Goal: Task Accomplishment & Management: Use online tool/utility

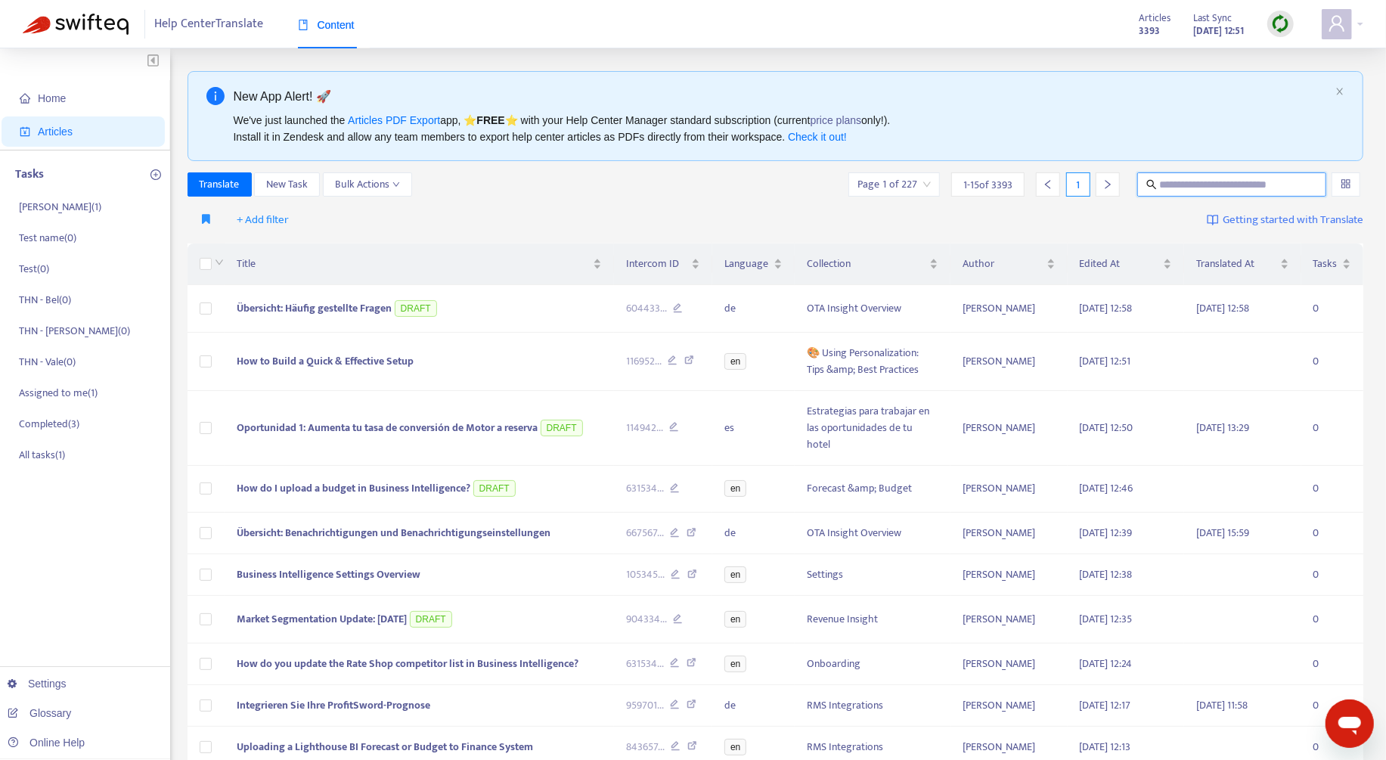
click at [1187, 178] on input "text" at bounding box center [1232, 184] width 145 height 17
paste input "**********"
type input "**********"
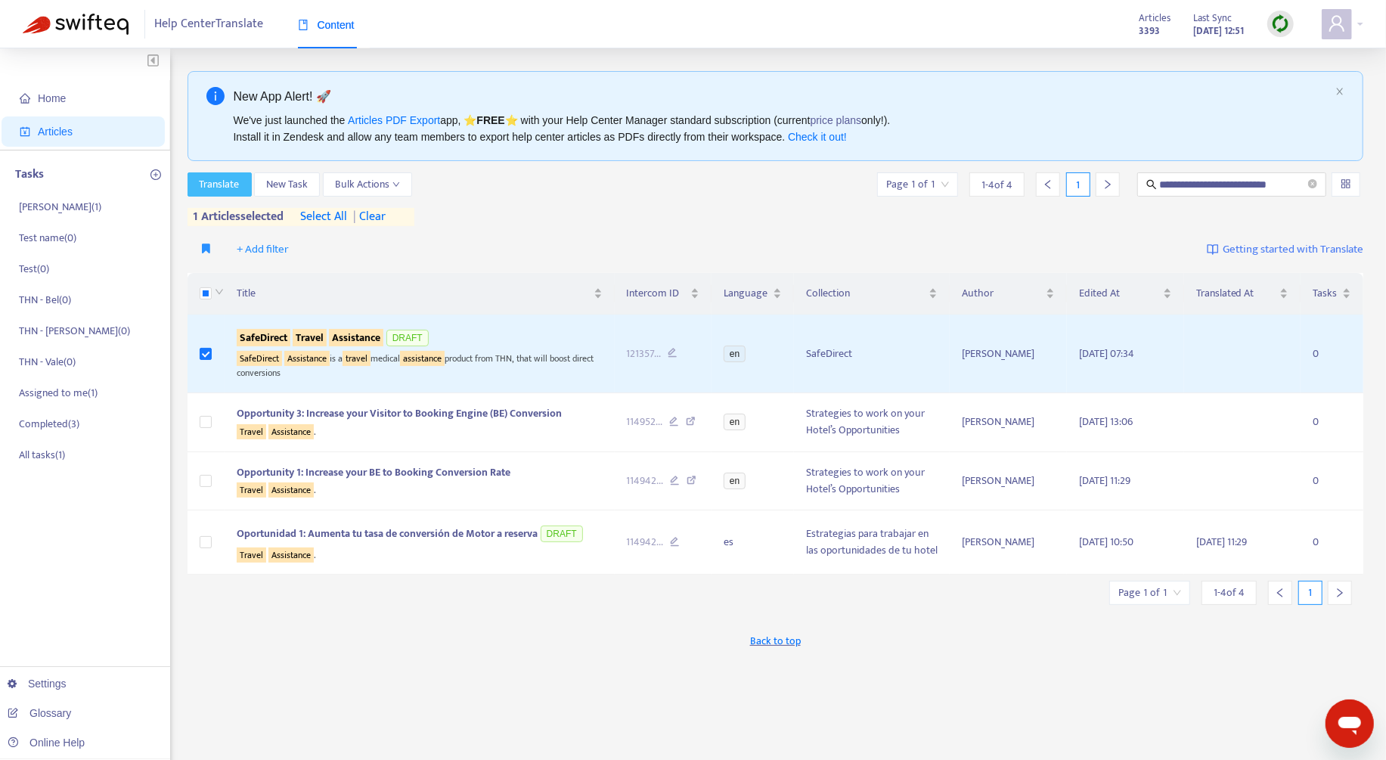
click at [218, 186] on span "Translate" at bounding box center [220, 184] width 40 height 17
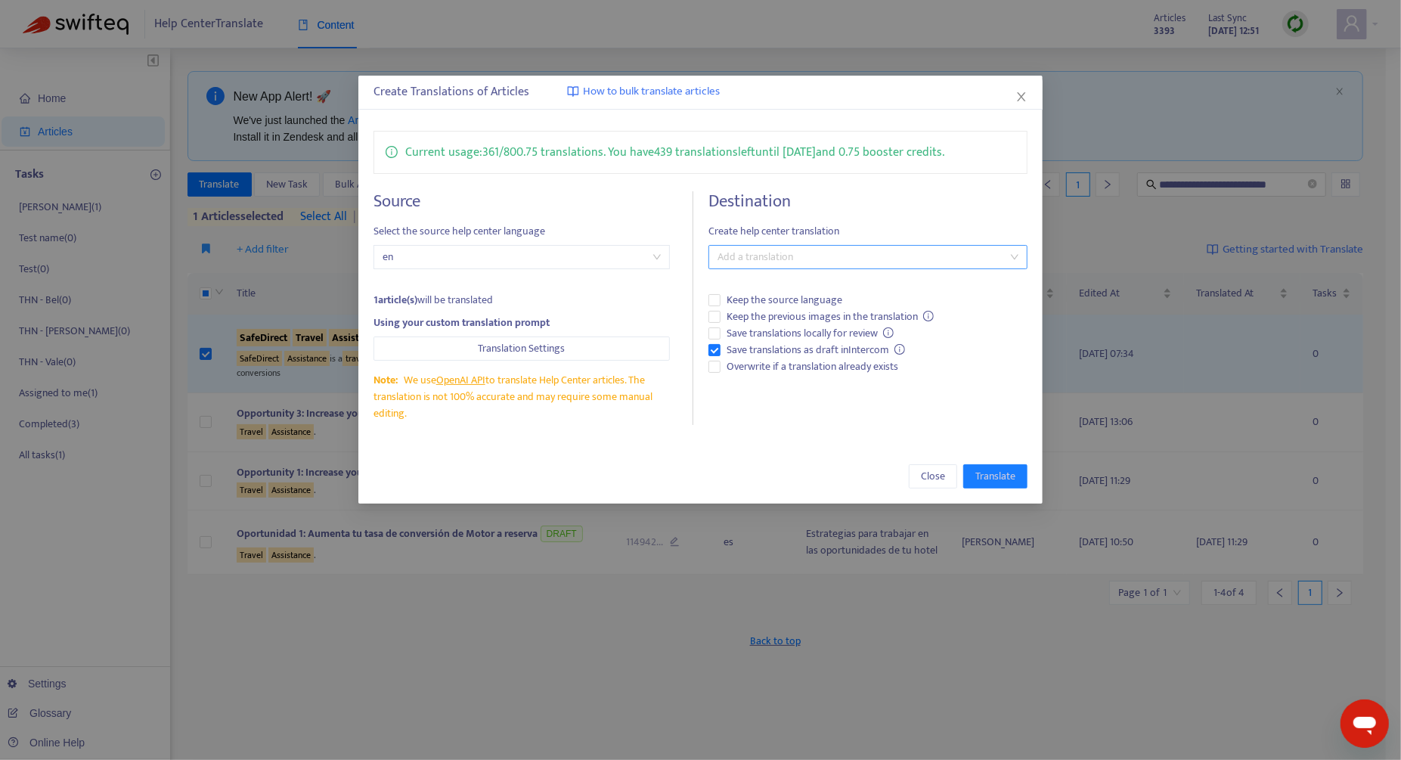
click at [793, 253] on div at bounding box center [860, 257] width 296 height 18
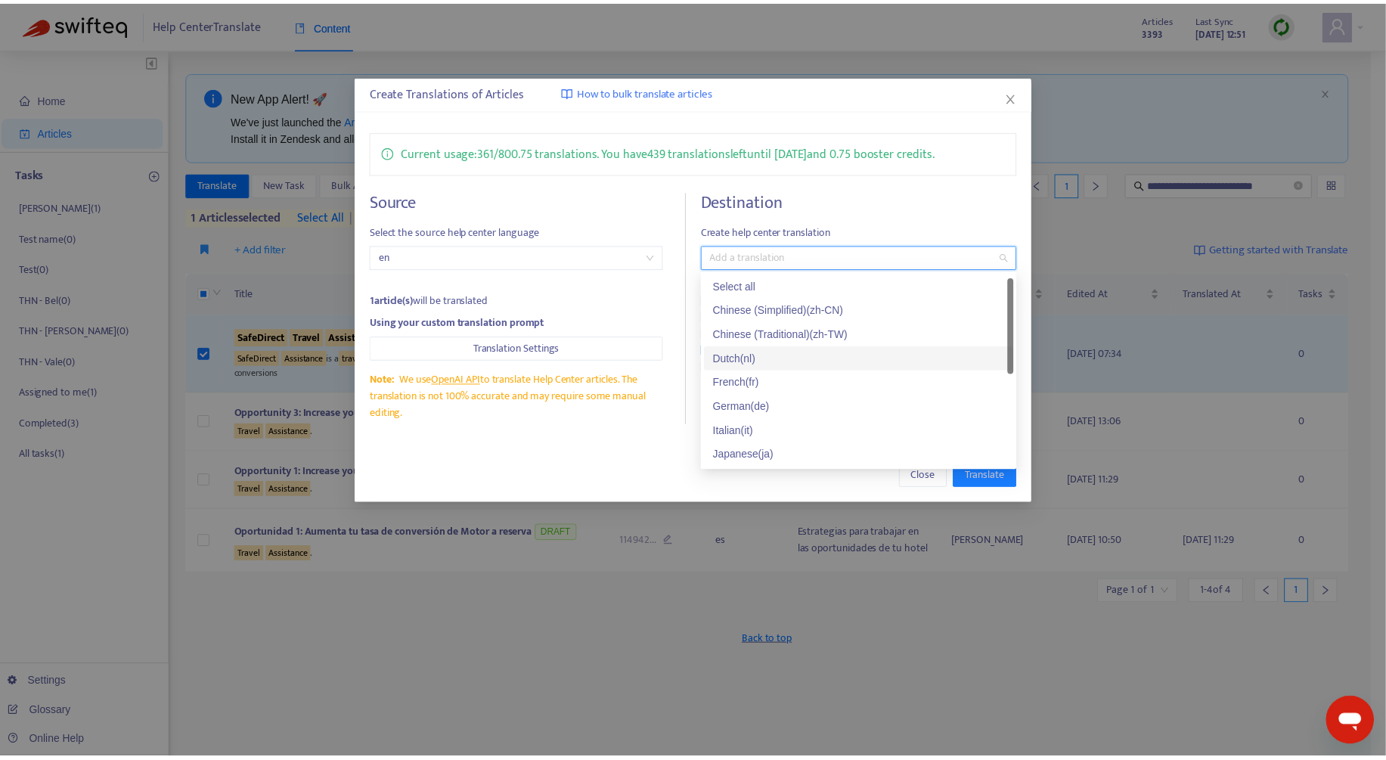
scroll to position [4, 0]
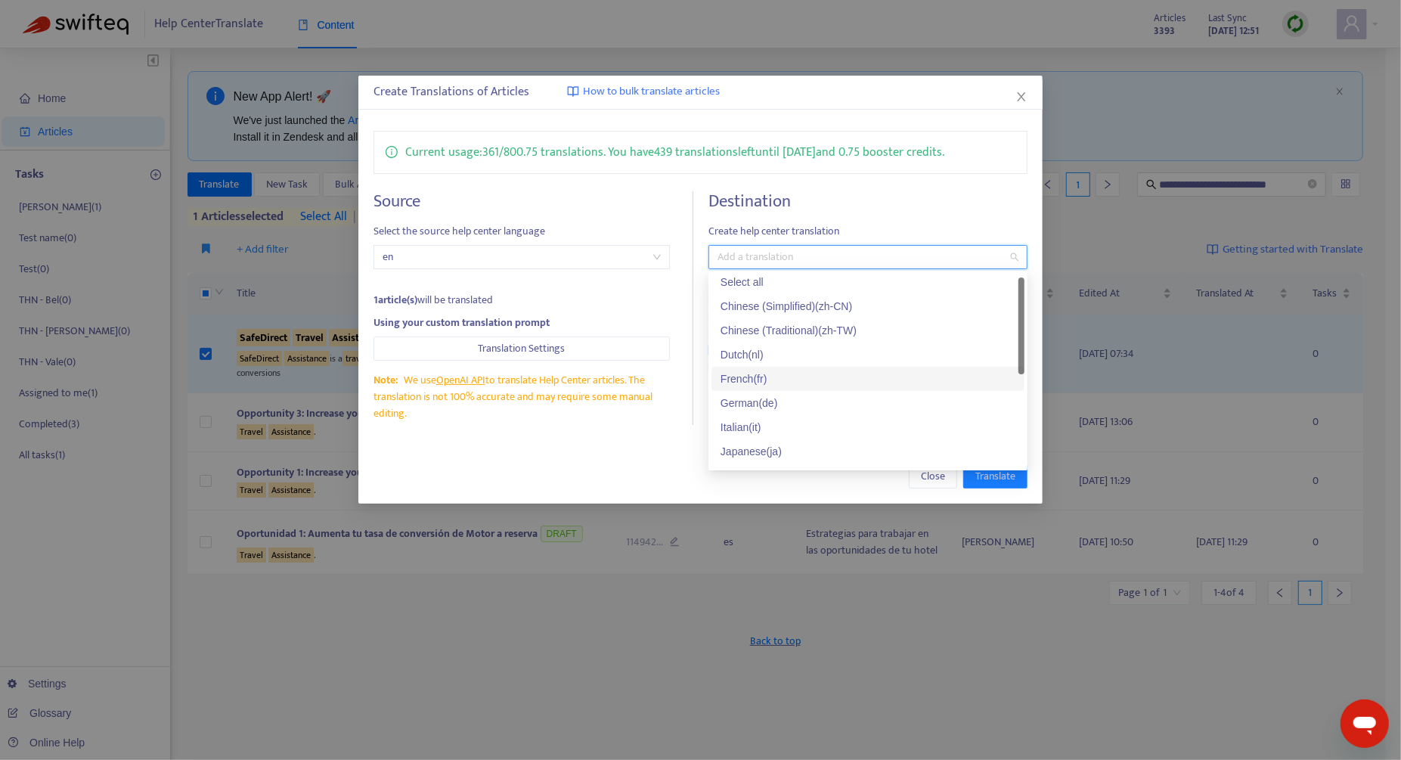
click at [787, 378] on div "French ( fr )" at bounding box center [868, 378] width 295 height 17
click at [616, 490] on div "Close Translate" at bounding box center [700, 476] width 684 height 54
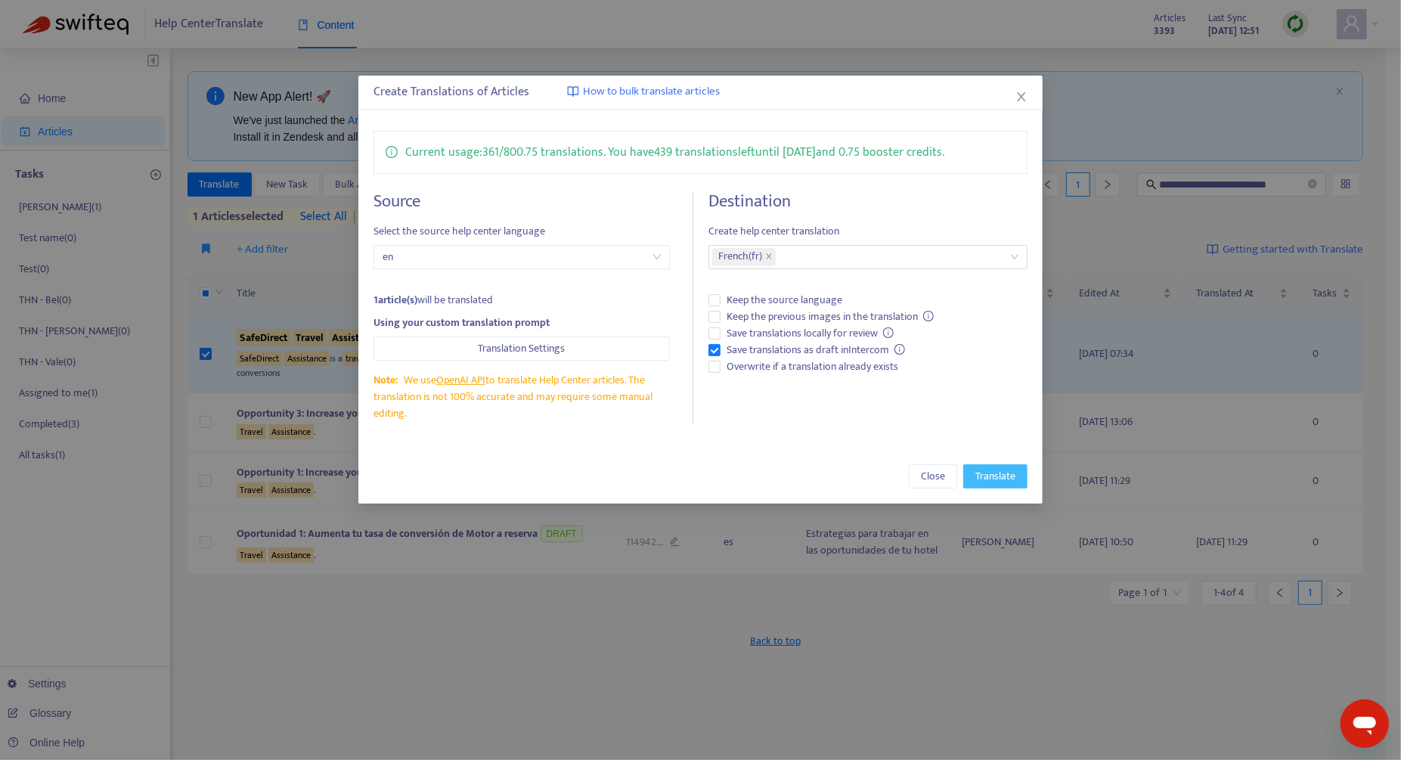
click at [990, 482] on span "Translate" at bounding box center [995, 476] width 40 height 17
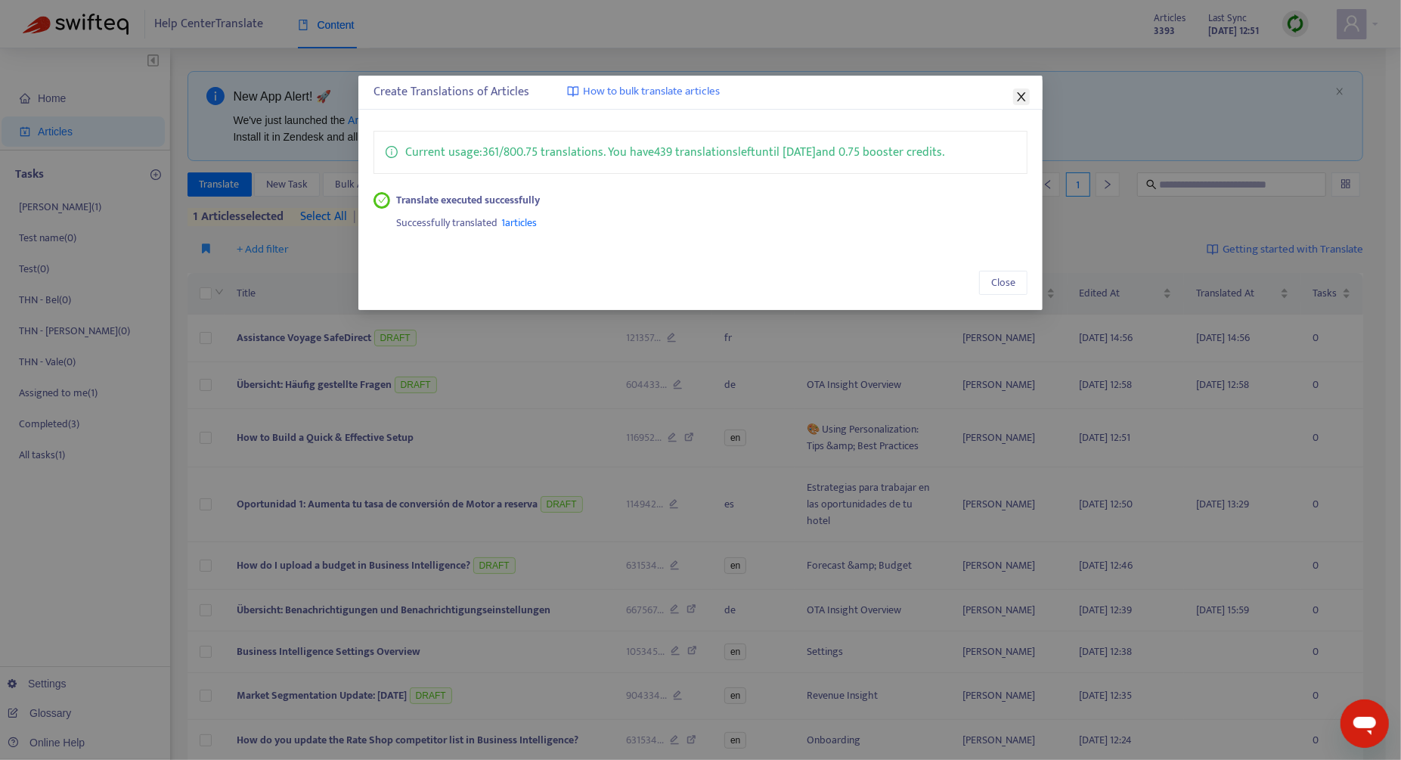
click at [1024, 97] on icon "close" at bounding box center [1021, 97] width 12 height 12
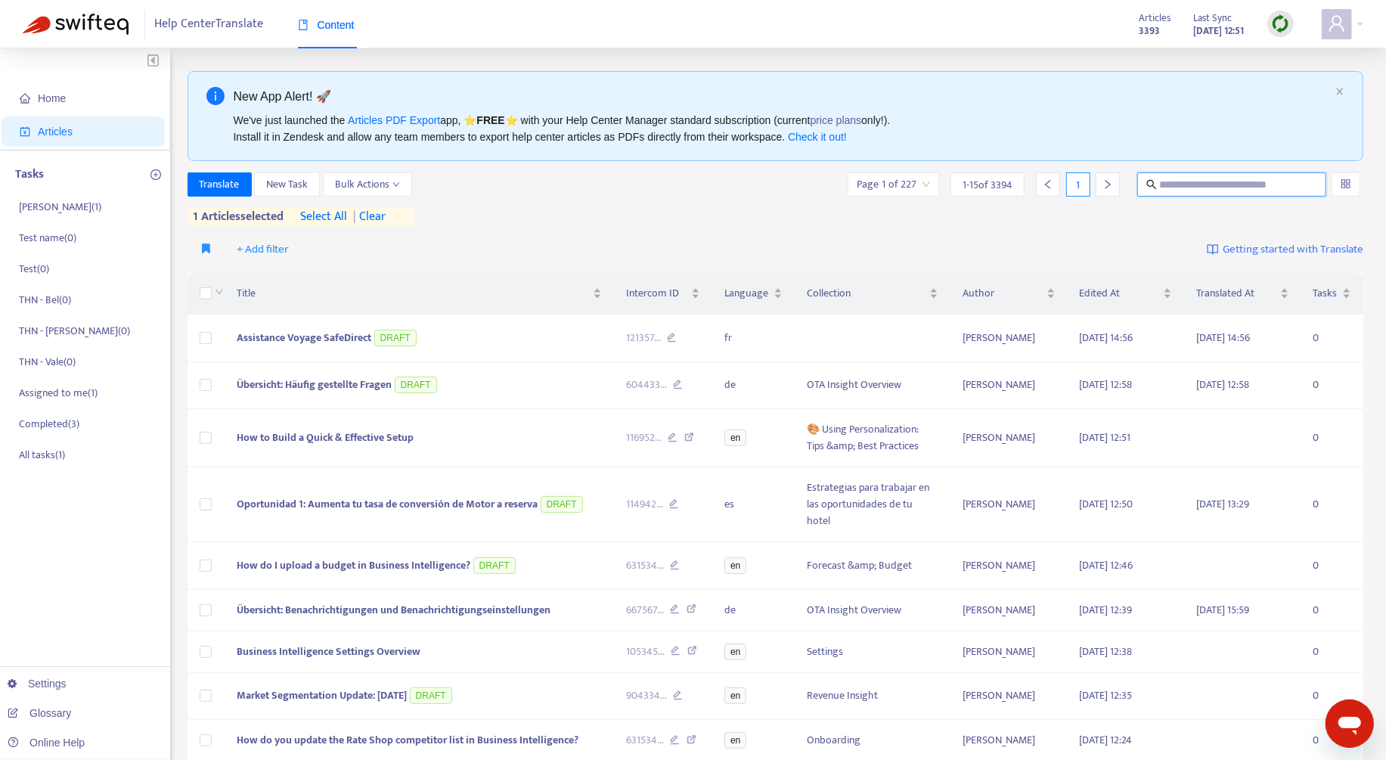
click at [1230, 176] on input "text" at bounding box center [1232, 184] width 145 height 17
paste input "**********"
type input "**********"
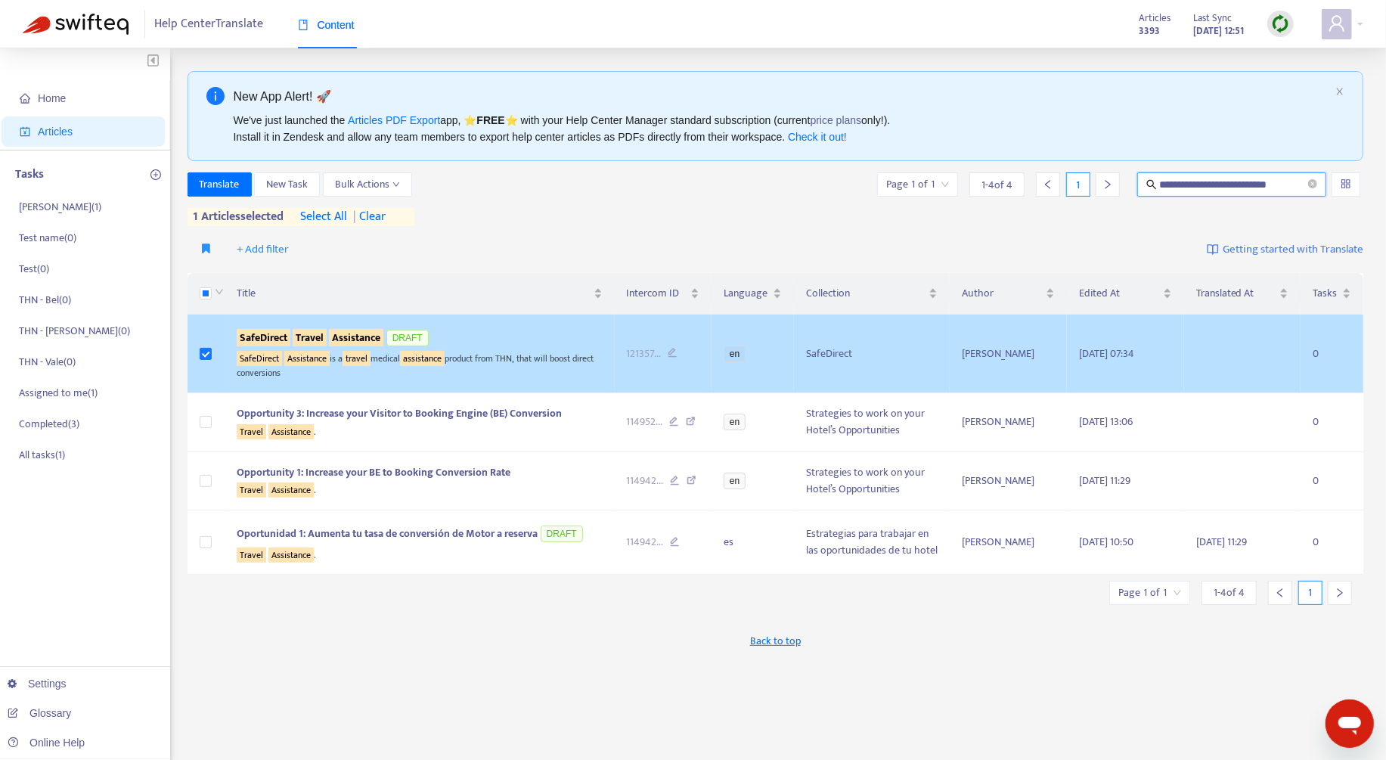
click at [532, 380] on td "SafeDirect Travel Assistance DRAFT SafeDirect Assistance is a travel medical as…" at bounding box center [420, 354] width 390 height 79
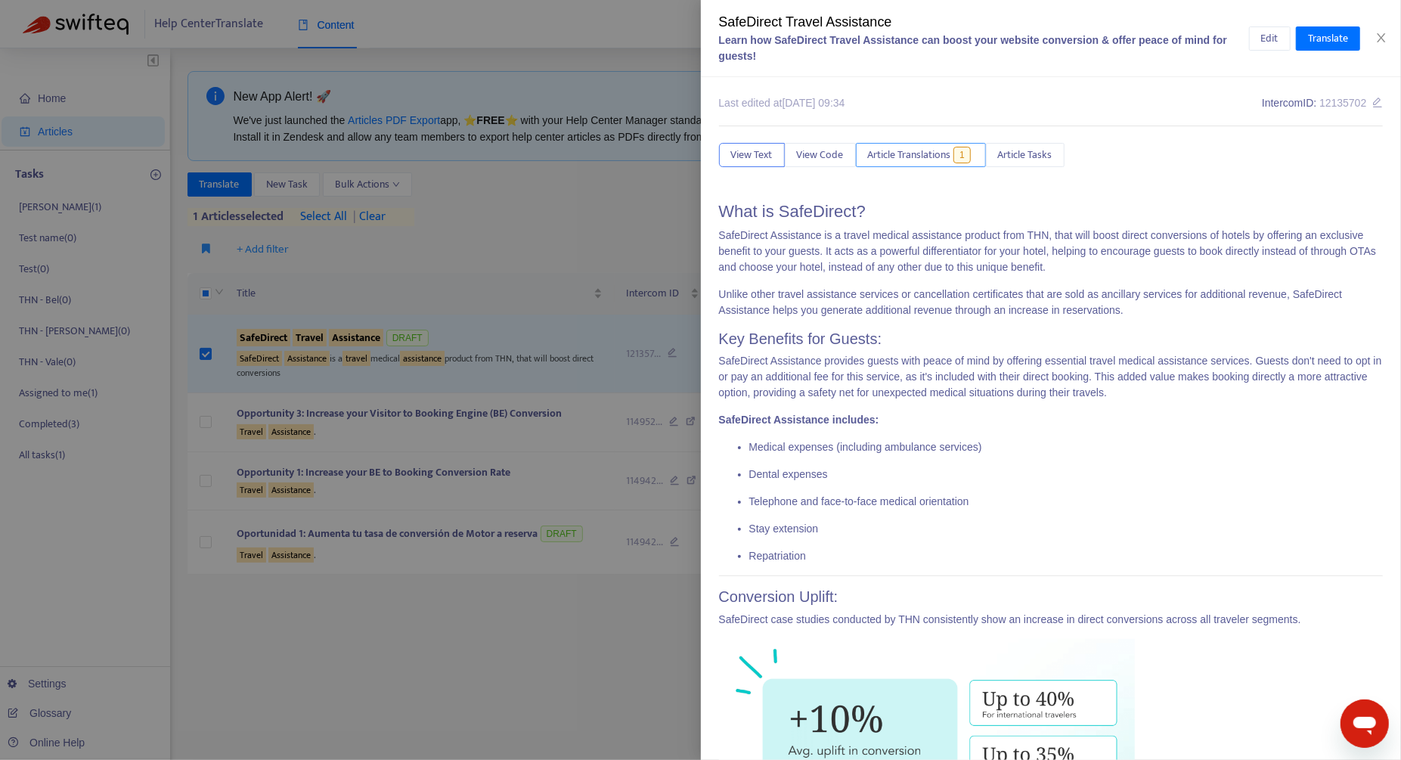
click at [896, 150] on span "Article Translations" at bounding box center [909, 155] width 83 height 17
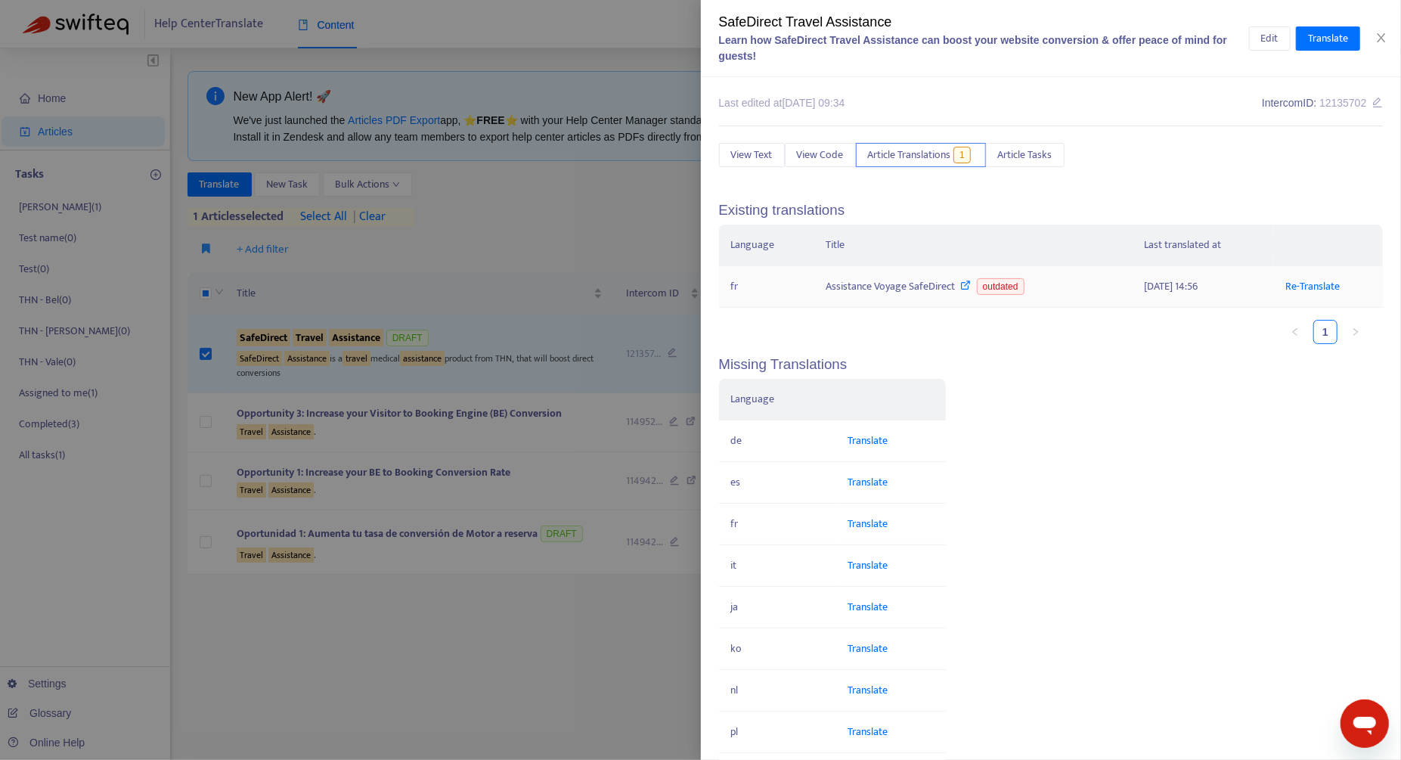
click at [909, 291] on div "Assistance Voyage SafeDirect outdated" at bounding box center [973, 286] width 295 height 17
click at [963, 292] on link at bounding box center [963, 285] width 17 height 17
click at [962, 284] on icon at bounding box center [965, 285] width 11 height 11
click at [1053, 283] on div "Assistance Voyage SafeDirect outdated" at bounding box center [973, 286] width 295 height 17
click at [499, 367] on div at bounding box center [700, 380] width 1401 height 760
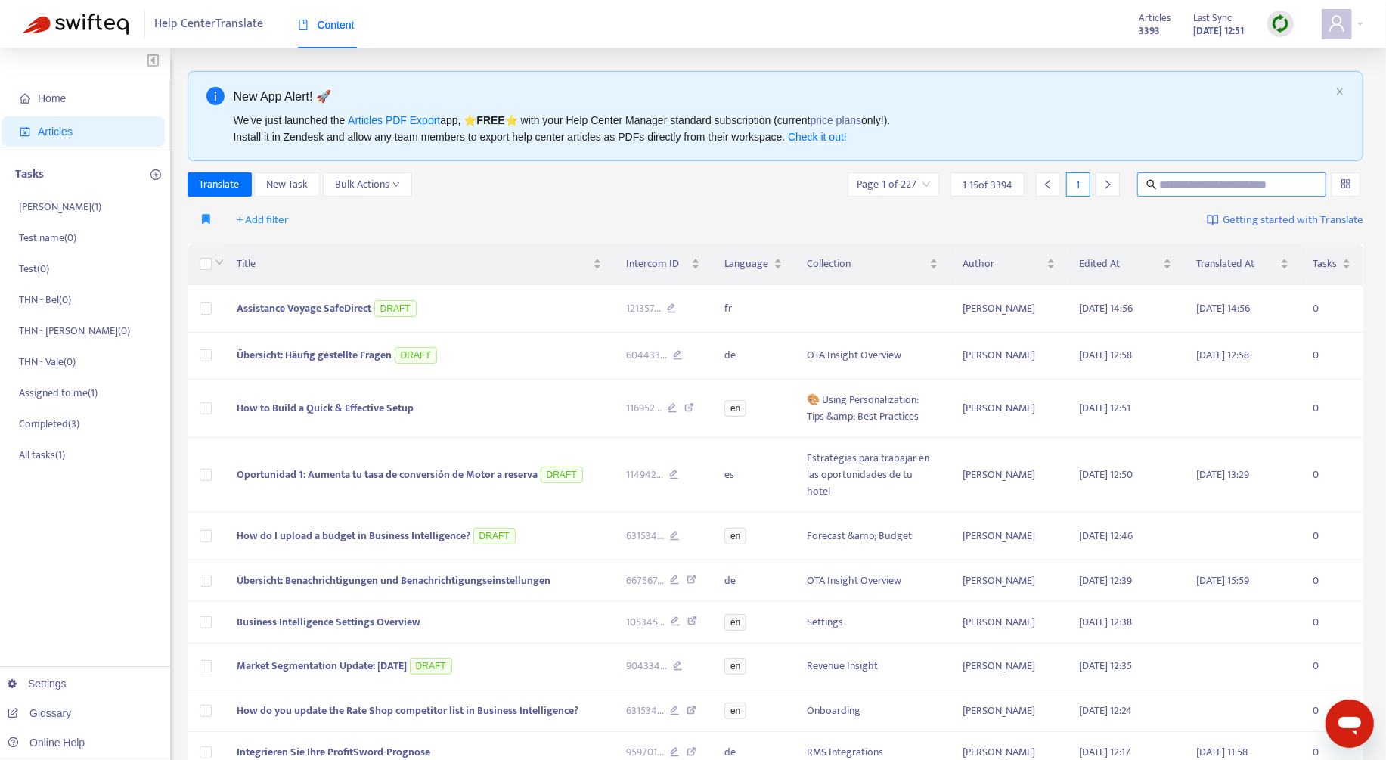
click at [1192, 181] on input "text" at bounding box center [1232, 184] width 145 height 17
paste input "**********"
type input "**********"
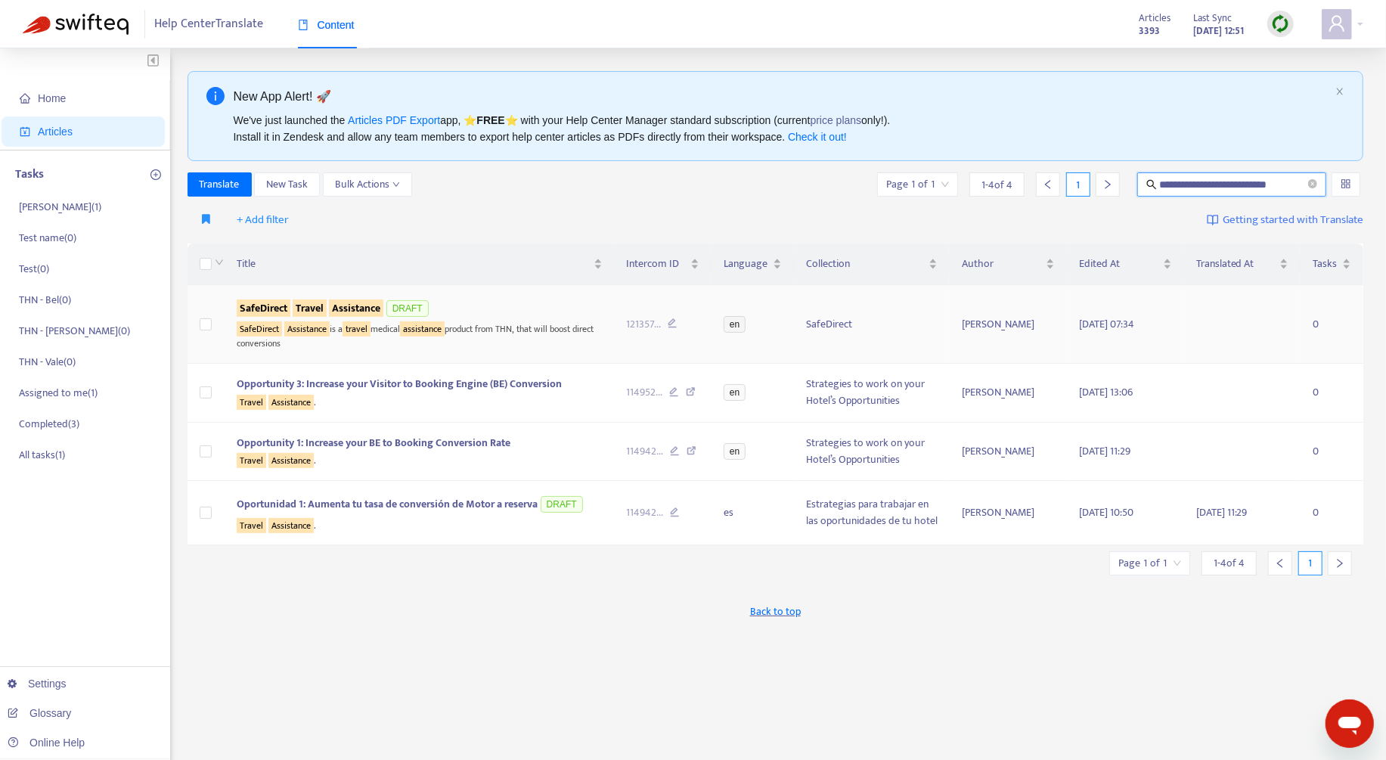
click at [542, 300] on div "SafeDirect Travel Assistance DRAFT" at bounding box center [420, 308] width 366 height 23
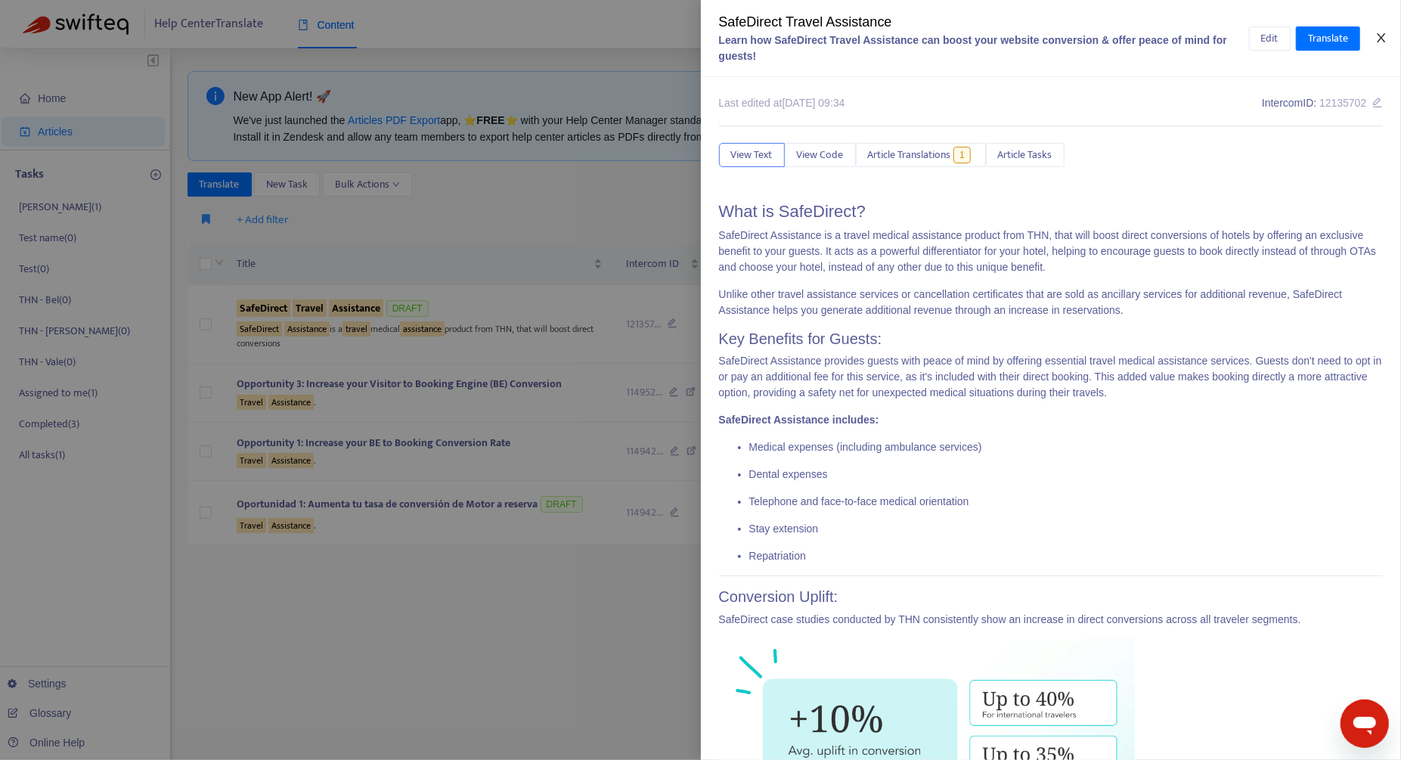
click at [1384, 40] on icon "close" at bounding box center [1381, 38] width 12 height 12
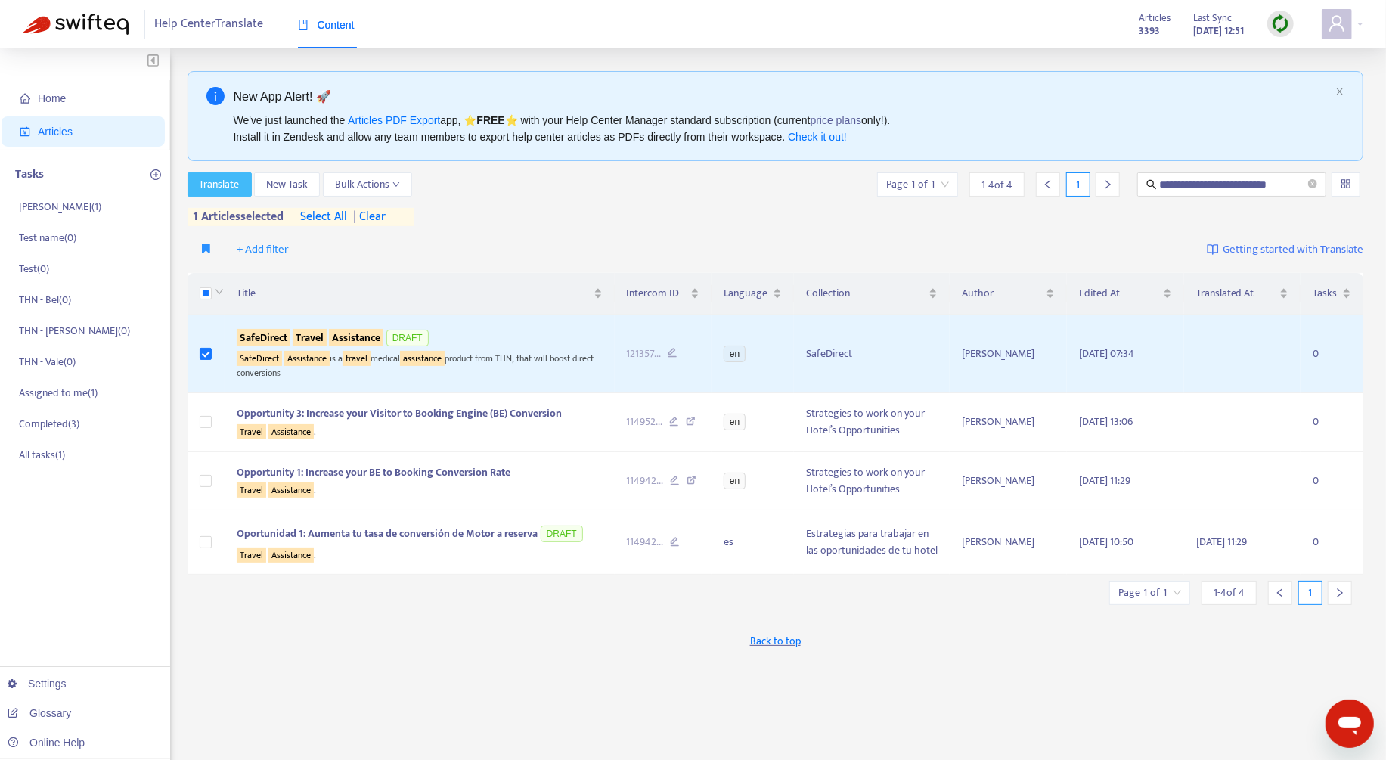
click at [232, 187] on span "Translate" at bounding box center [220, 184] width 40 height 17
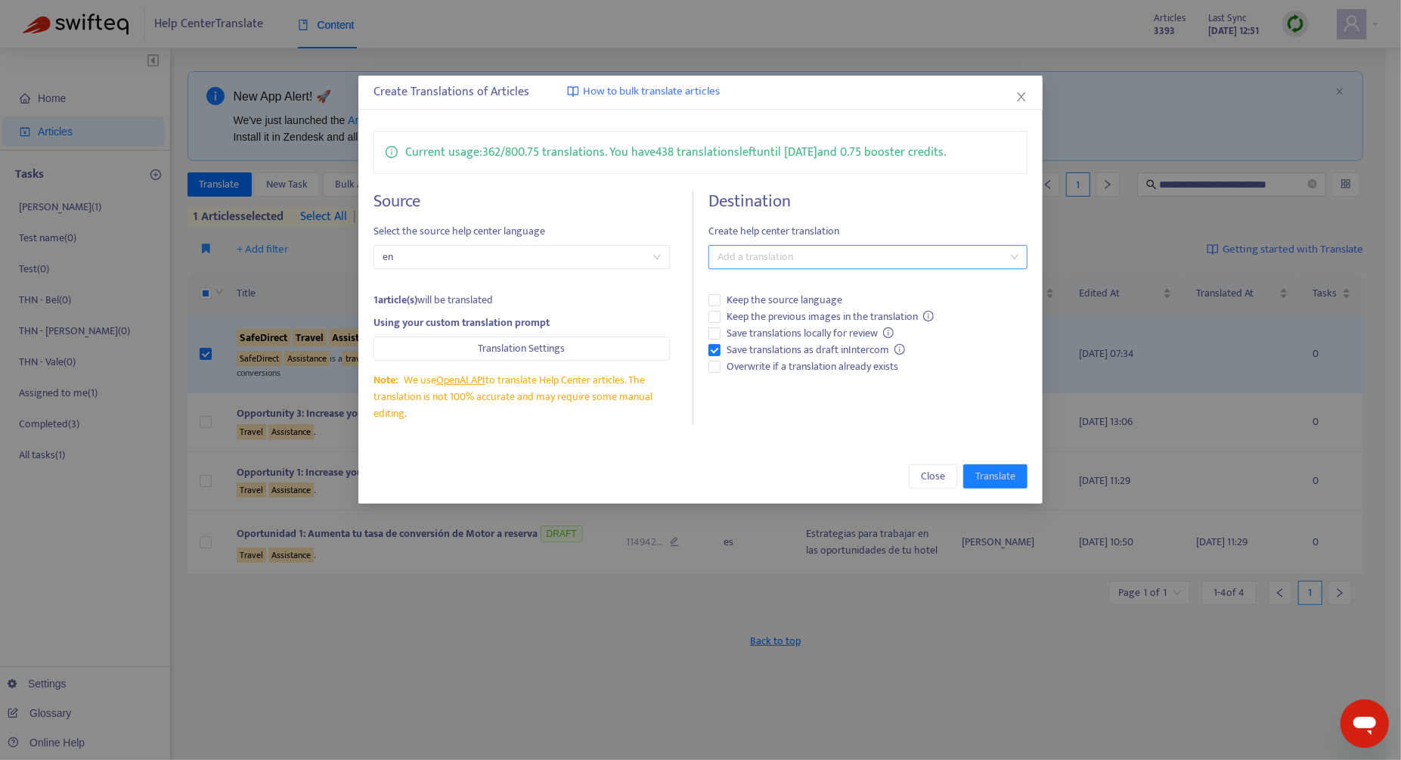
click at [777, 256] on div at bounding box center [860, 257] width 296 height 18
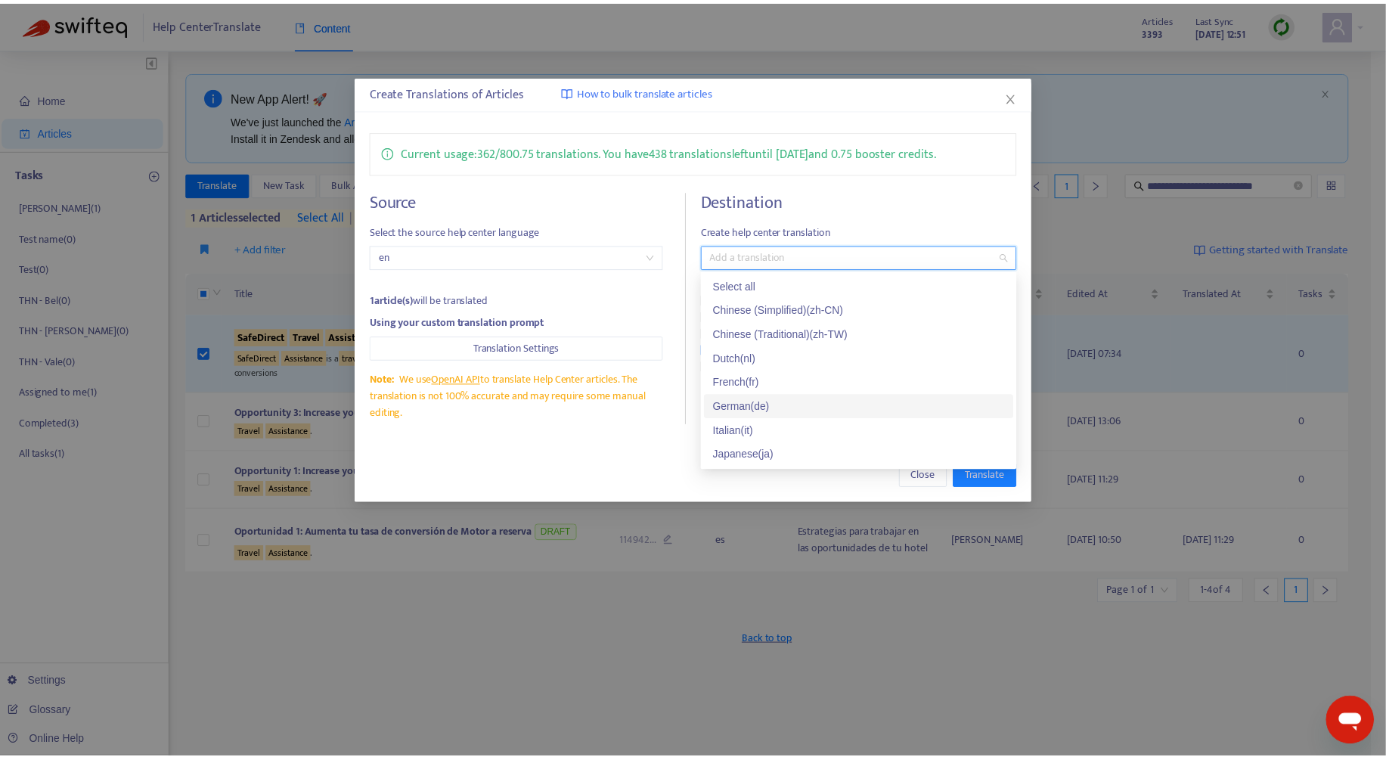
scroll to position [115, 0]
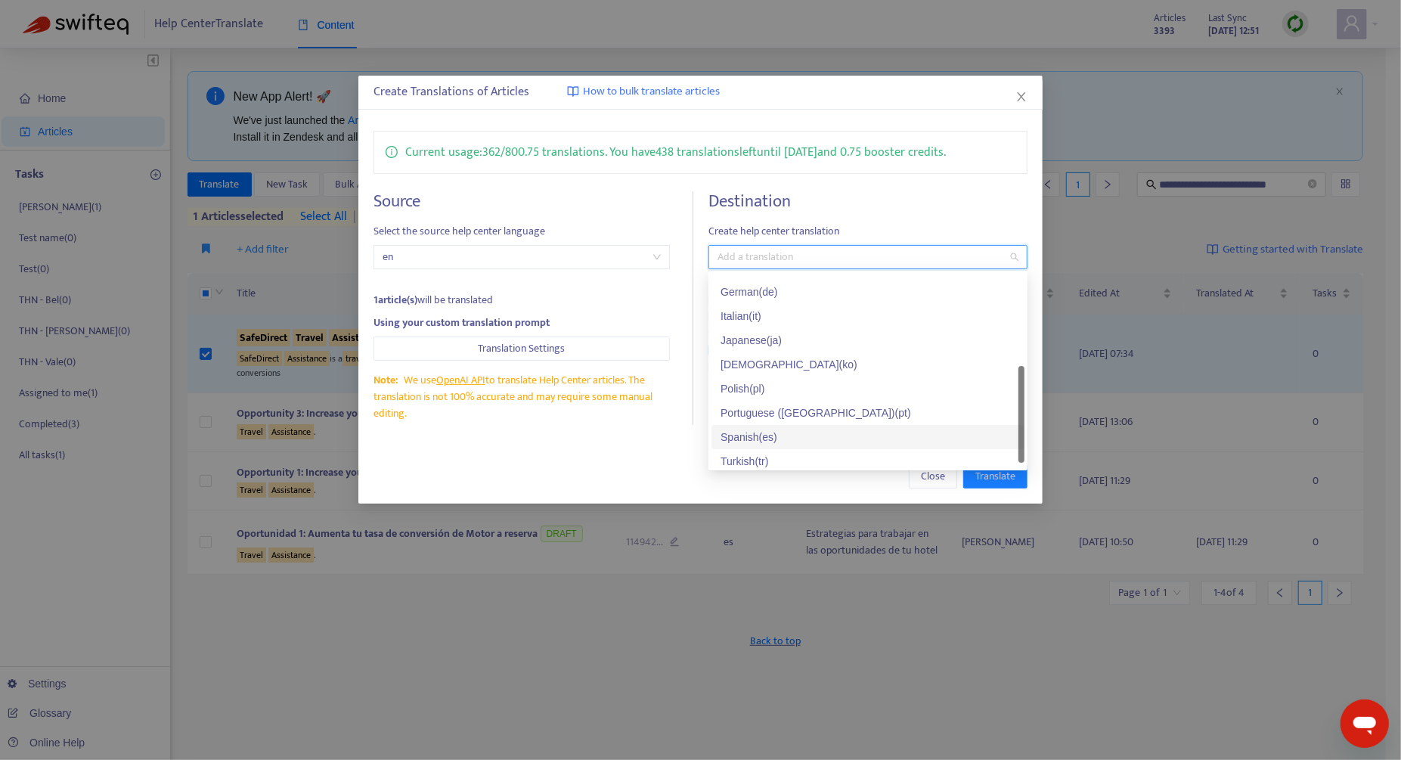
click at [790, 431] on div "Spanish ( es )" at bounding box center [868, 437] width 295 height 17
click at [671, 486] on div "Close Translate" at bounding box center [701, 476] width 654 height 24
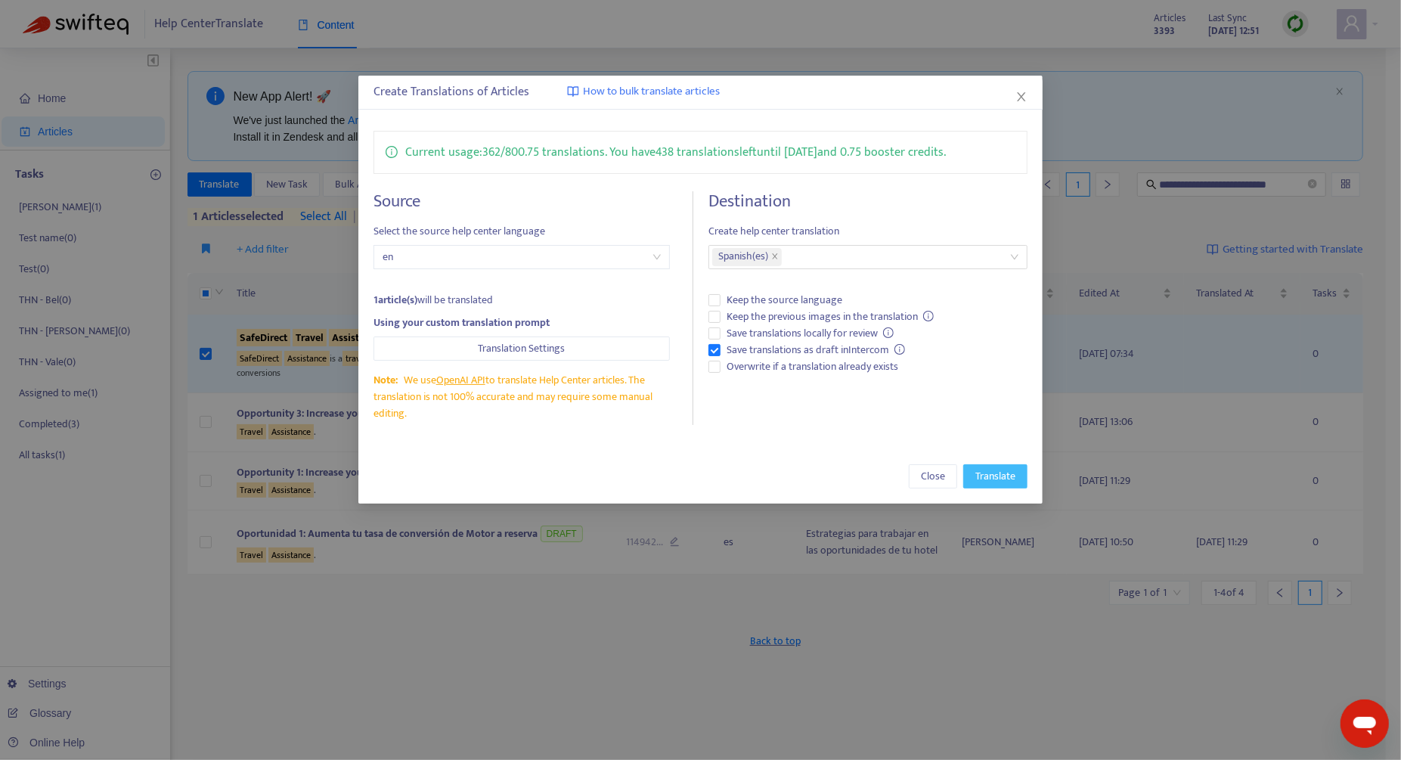
click at [992, 468] on span "Translate" at bounding box center [995, 476] width 40 height 17
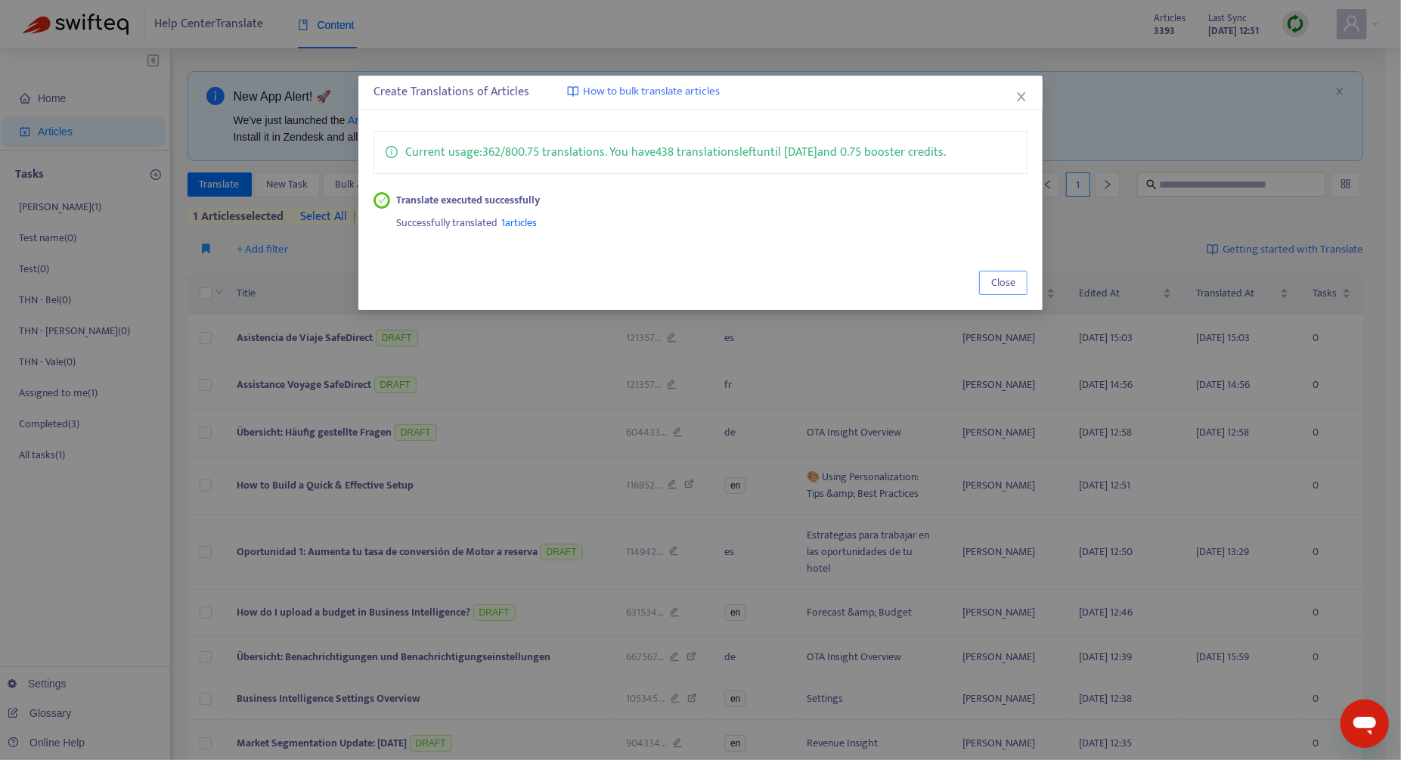
click at [1021, 276] on button "Close" at bounding box center [1003, 283] width 48 height 24
